Goal: Task Accomplishment & Management: Manage account settings

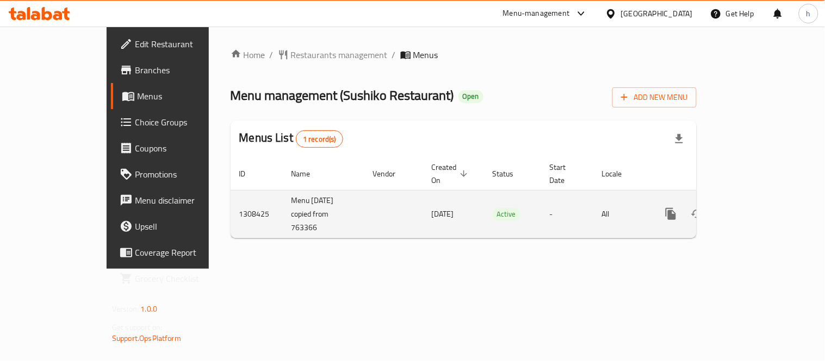
click at [762, 201] on link "enhanced table" at bounding box center [749, 214] width 26 height 26
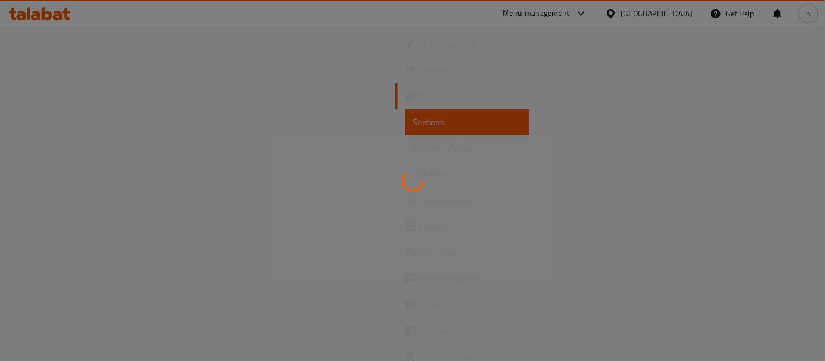
click at [60, 200] on div at bounding box center [412, 180] width 825 height 361
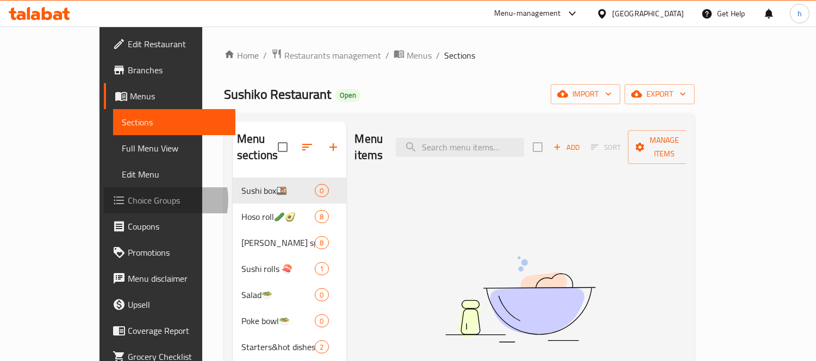
click at [128, 200] on span "Choice Groups" at bounding box center [177, 200] width 99 height 13
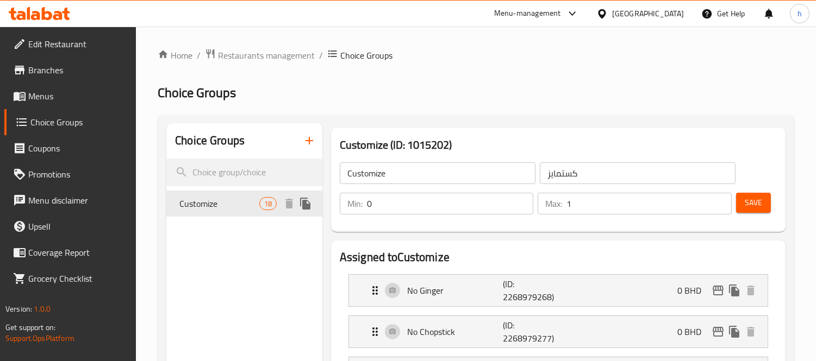
click at [201, 199] on span "Customize" at bounding box center [218, 203] width 79 height 13
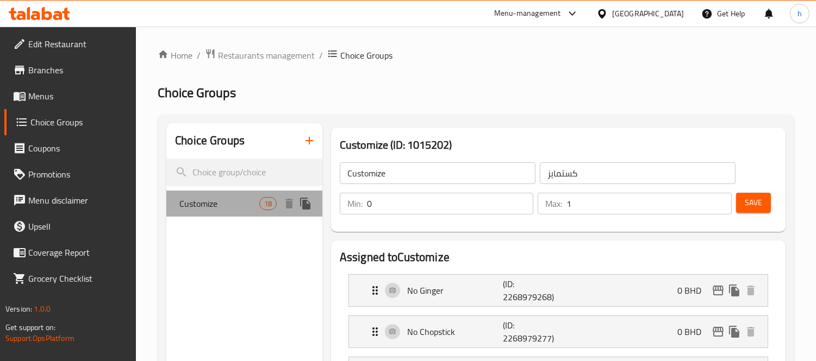
click at [196, 204] on span "Customize" at bounding box center [218, 203] width 79 height 13
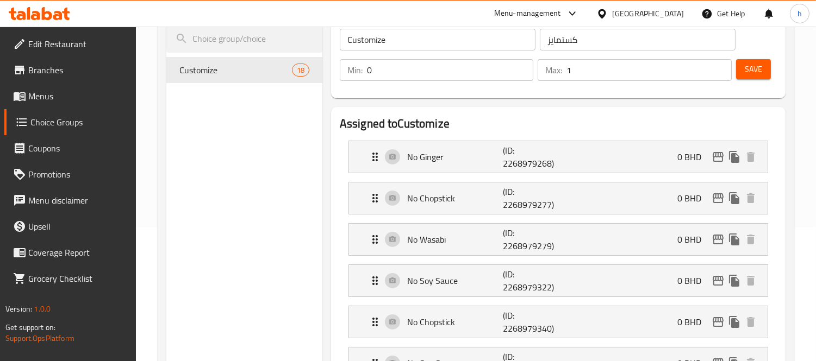
scroll to position [111, 0]
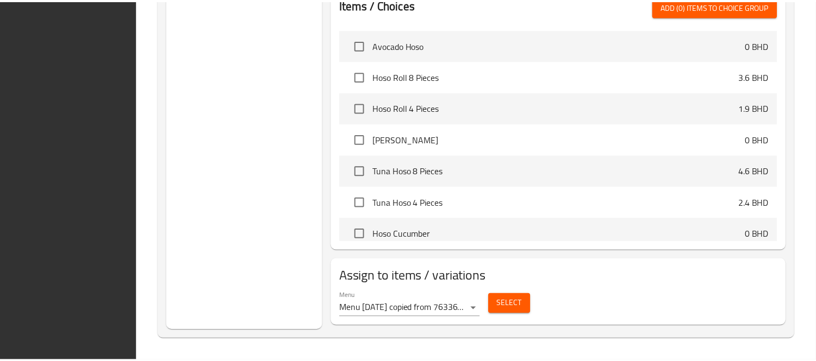
scroll to position [1077, 0]
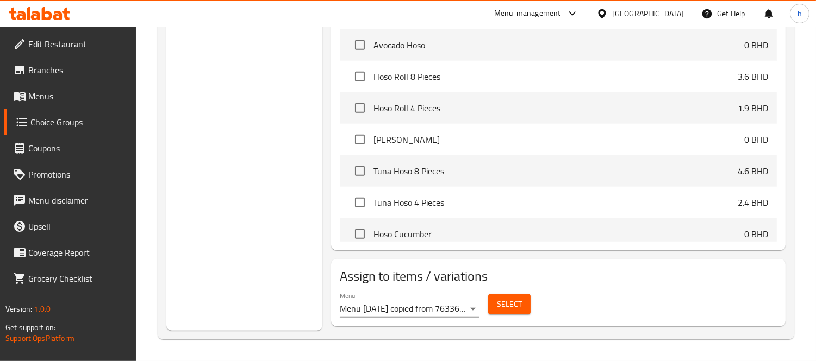
click at [53, 11] on icon at bounding box center [39, 13] width 61 height 13
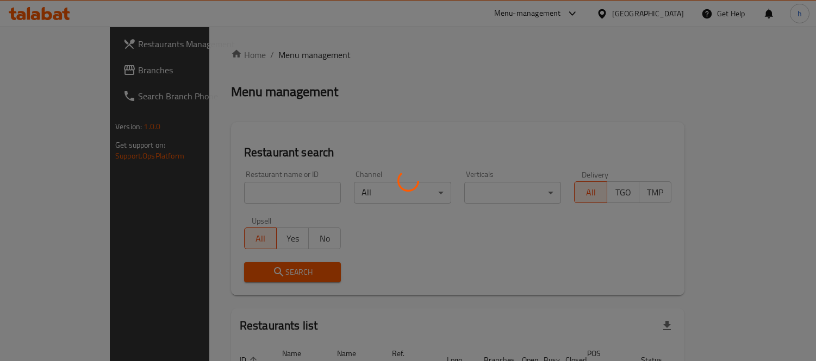
scroll to position [72, 0]
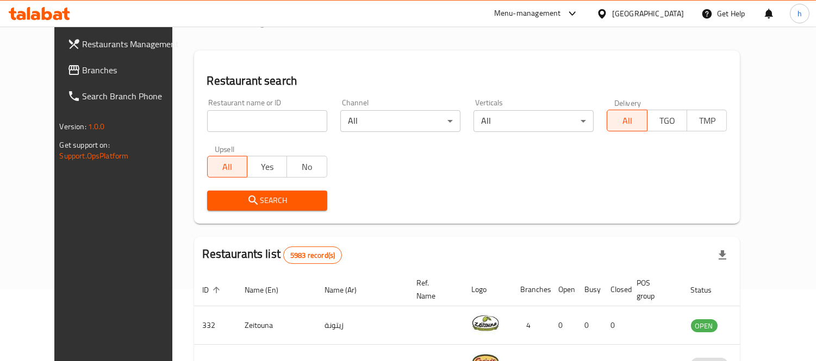
click at [83, 70] on span "Branches" at bounding box center [132, 70] width 99 height 13
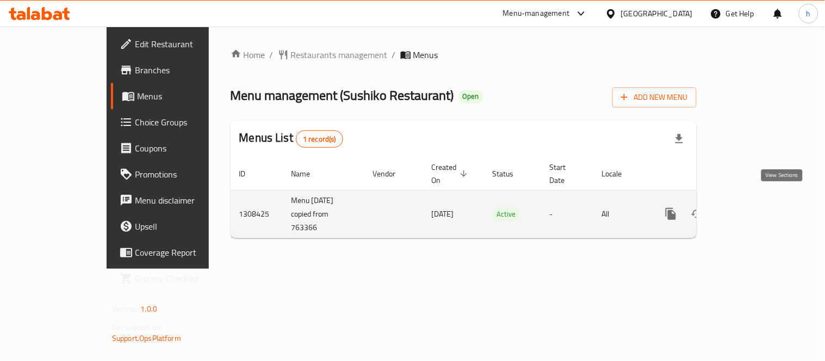
click at [756, 208] on icon "enhanced table" at bounding box center [748, 214] width 13 height 13
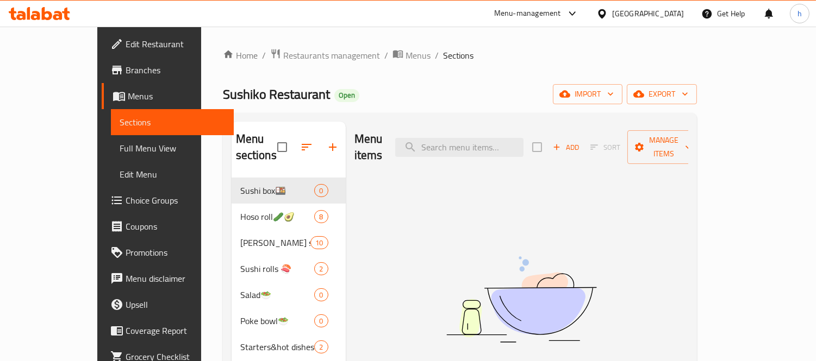
click at [126, 205] on span "Choice Groups" at bounding box center [175, 200] width 99 height 13
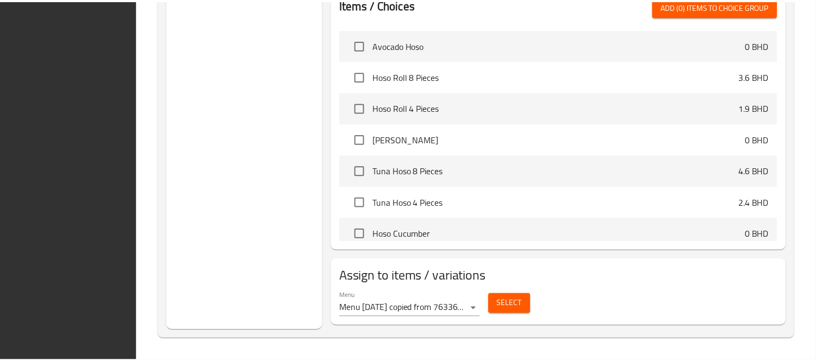
scroll to position [1077, 0]
